Goal: Find specific page/section: Find specific page/section

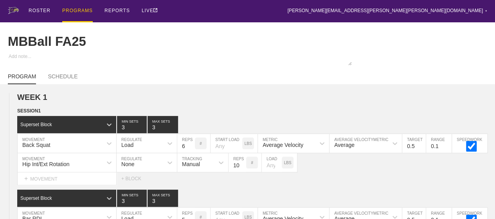
click at [78, 9] on div "PROGRAMS" at bounding box center [77, 11] width 31 height 22
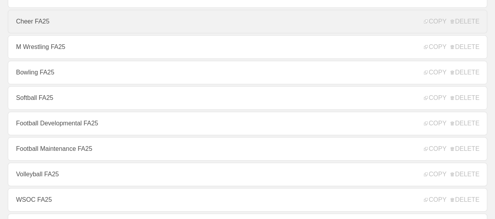
scroll to position [156, 0]
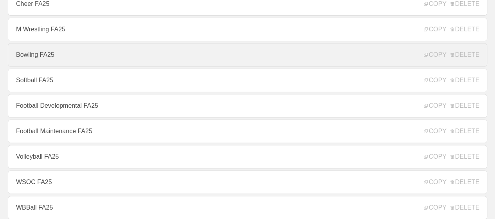
click at [37, 61] on link "Bowling FA25" at bounding box center [247, 54] width 479 height 23
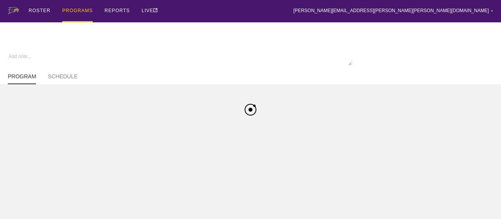
type textarea "x"
type input "Bowling FA25"
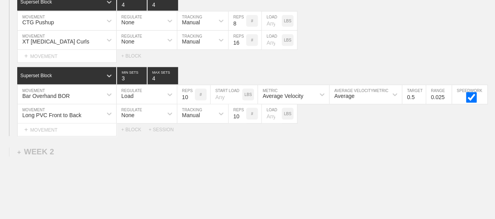
scroll to position [313, 0]
